Goal: Task Accomplishment & Management: Manage account settings

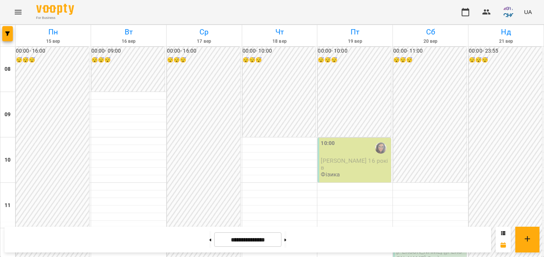
scroll to position [394, 0]
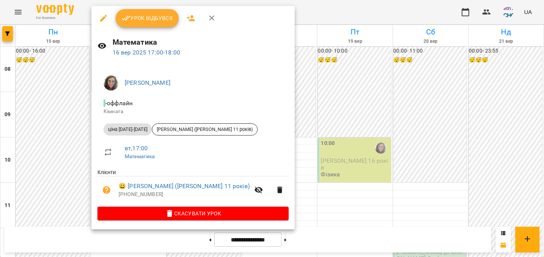
click at [43, 173] on div at bounding box center [272, 128] width 544 height 257
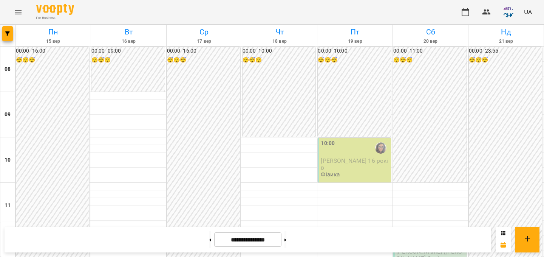
scroll to position [330, 0]
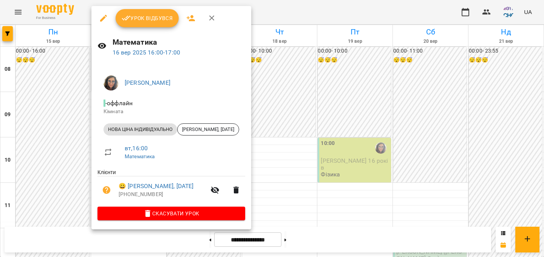
click at [152, 15] on span "Урок відбувся" at bounding box center [147, 18] width 51 height 9
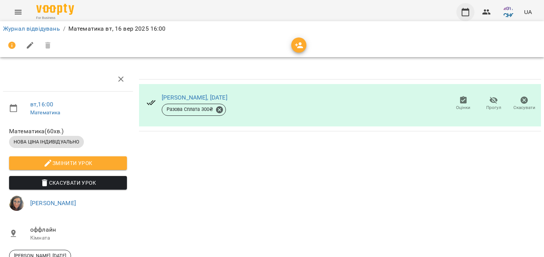
click at [465, 10] on icon "button" at bounding box center [466, 12] width 8 height 8
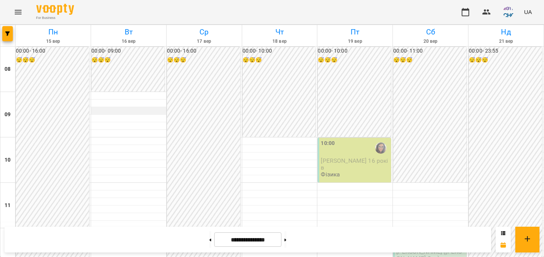
scroll to position [377, 0]
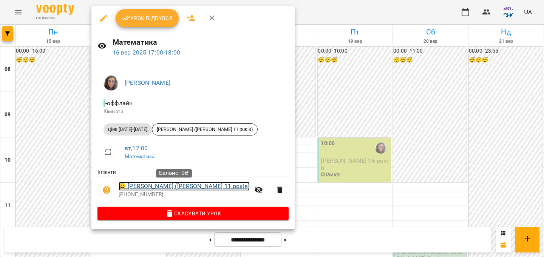
click at [171, 184] on link "😀 [PERSON_NAME] ([PERSON_NAME] 11 років)" at bounding box center [184, 185] width 131 height 9
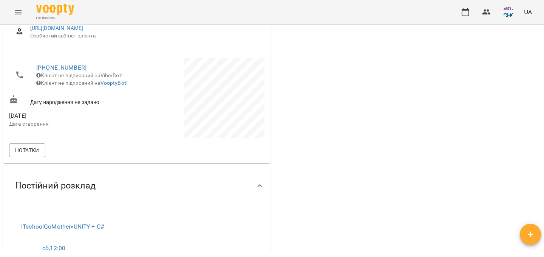
scroll to position [115, 0]
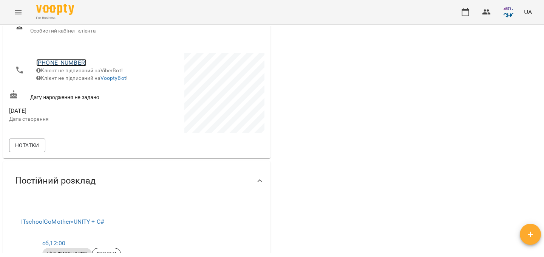
click at [75, 62] on link "[PHONE_NUMBER]" at bounding box center [61, 62] width 50 height 7
click at [86, 75] on link at bounding box center [92, 77] width 23 height 16
